Goal: Find specific page/section: Find specific page/section

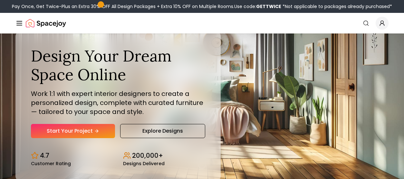
click at [380, 22] on icon "Global" at bounding box center [382, 23] width 6 height 6
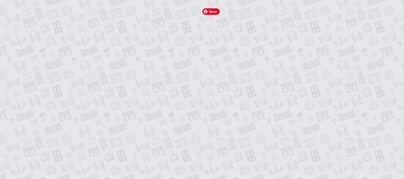
type input "**********"
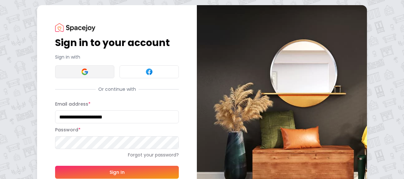
click at [98, 73] on button at bounding box center [84, 71] width 59 height 13
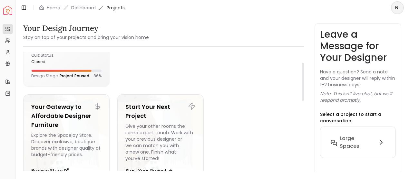
scroll to position [33, 0]
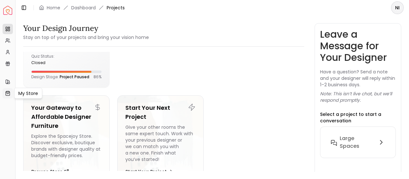
click at [11, 93] on link "My Store" at bounding box center [8, 93] width 10 height 10
click at [86, 60] on div "Quiz Status: closed" at bounding box center [66, 60] width 70 height 12
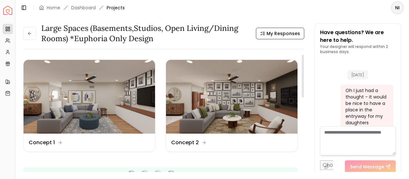
scroll to position [1789, 0]
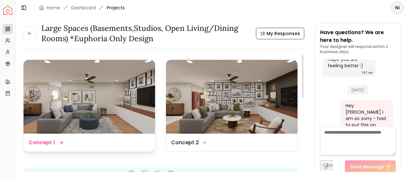
click at [66, 143] on div "Design Name Concept 1" at bounding box center [89, 143] width 121 height 8
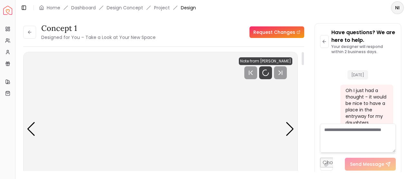
scroll to position [1792, 0]
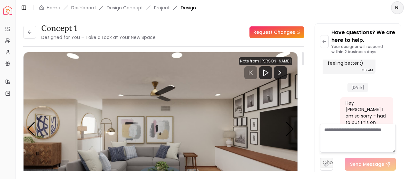
click at [267, 62] on div "Note from [PERSON_NAME]" at bounding box center [265, 61] width 53 height 8
click at [303, 88] on div at bounding box center [303, 86] width 2 height 13
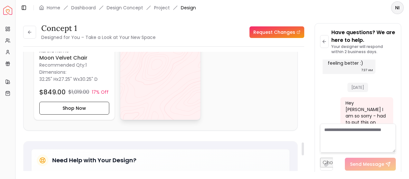
scroll to position [813, 0]
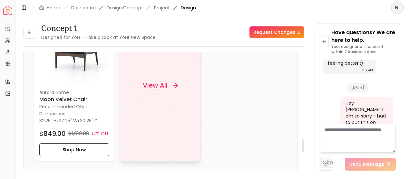
click at [161, 85] on h4 "View All" at bounding box center [155, 85] width 25 height 9
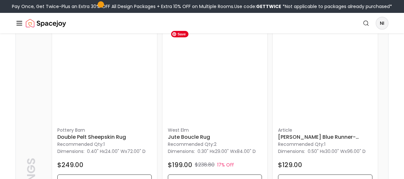
scroll to position [361, 0]
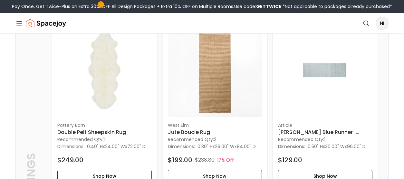
drag, startPoint x: 263, startPoint y: 147, endPoint x: 180, endPoint y: 8, distance: 162.2
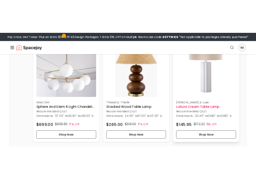
scroll to position [1972, 0]
